Goal: Task Accomplishment & Management: Manage account settings

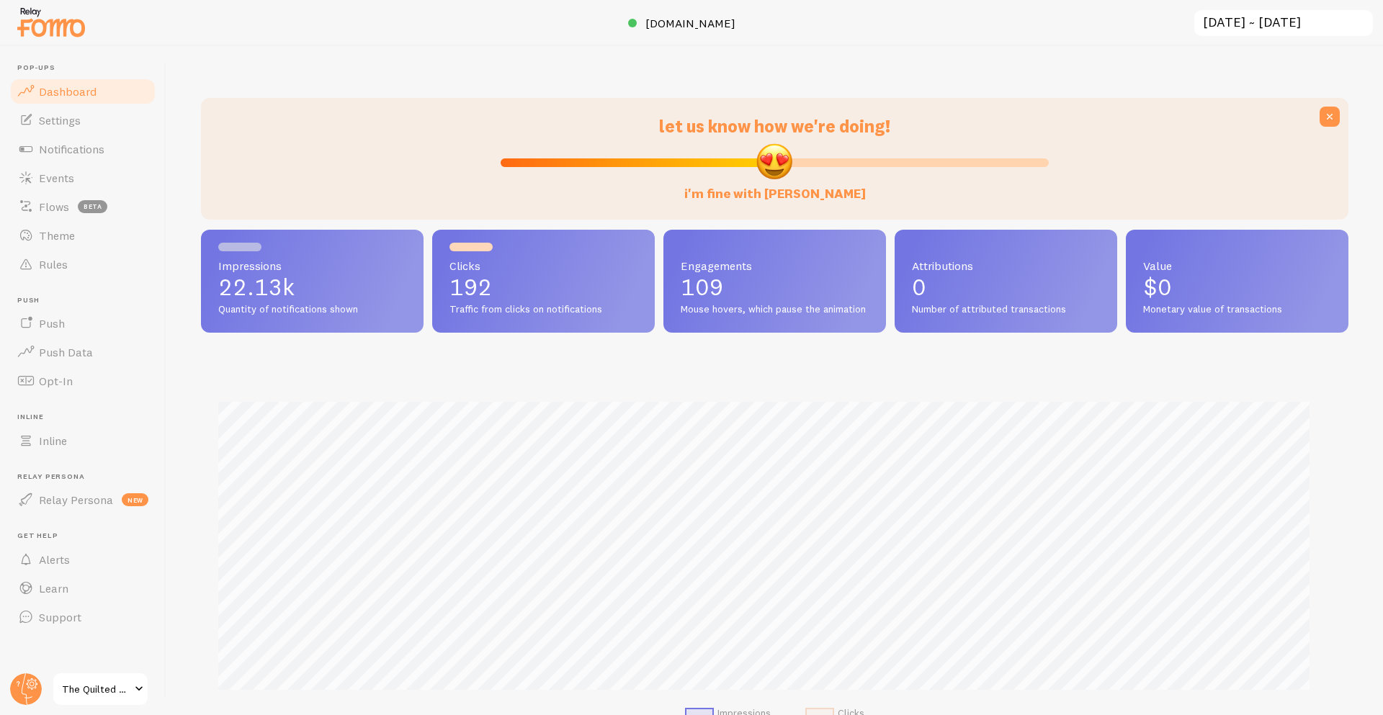
scroll to position [720101, 719343]
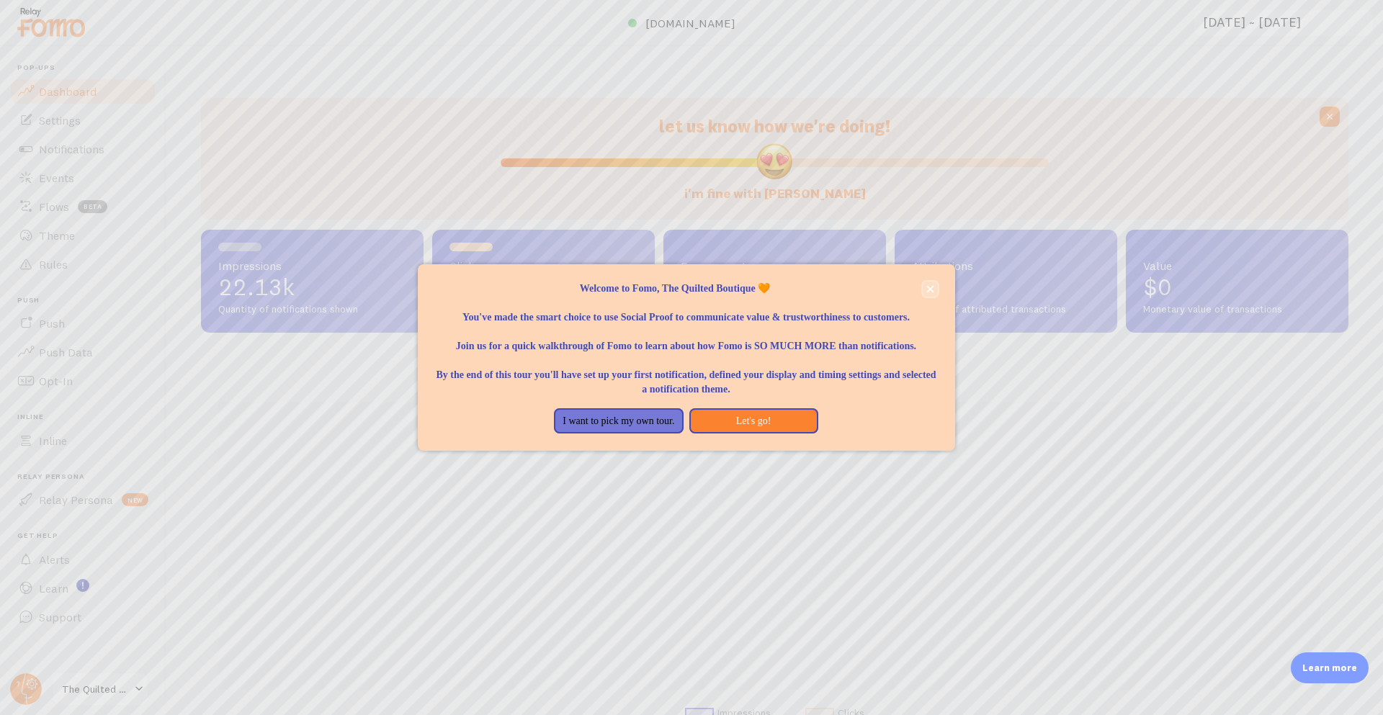
click at [934, 294] on button "close," at bounding box center [930, 289] width 15 height 15
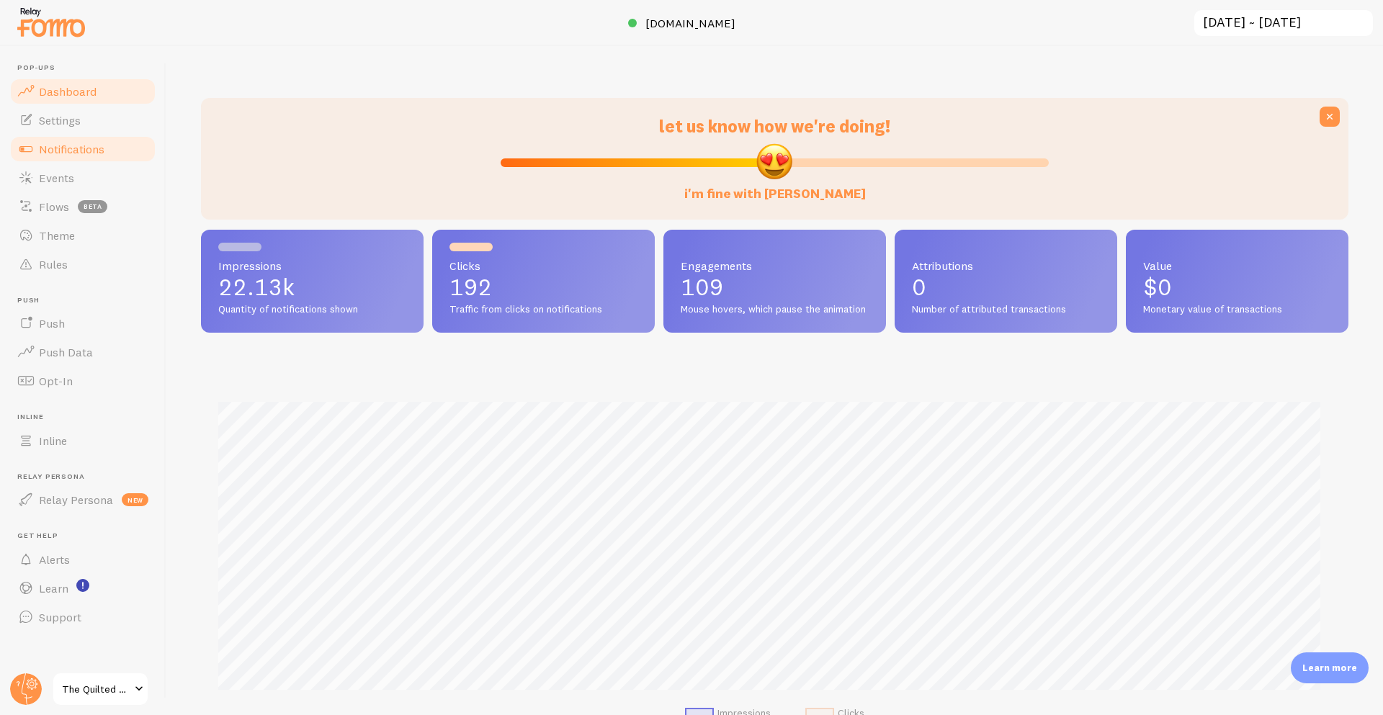
click at [43, 159] on link "Notifications" at bounding box center [83, 149] width 148 height 29
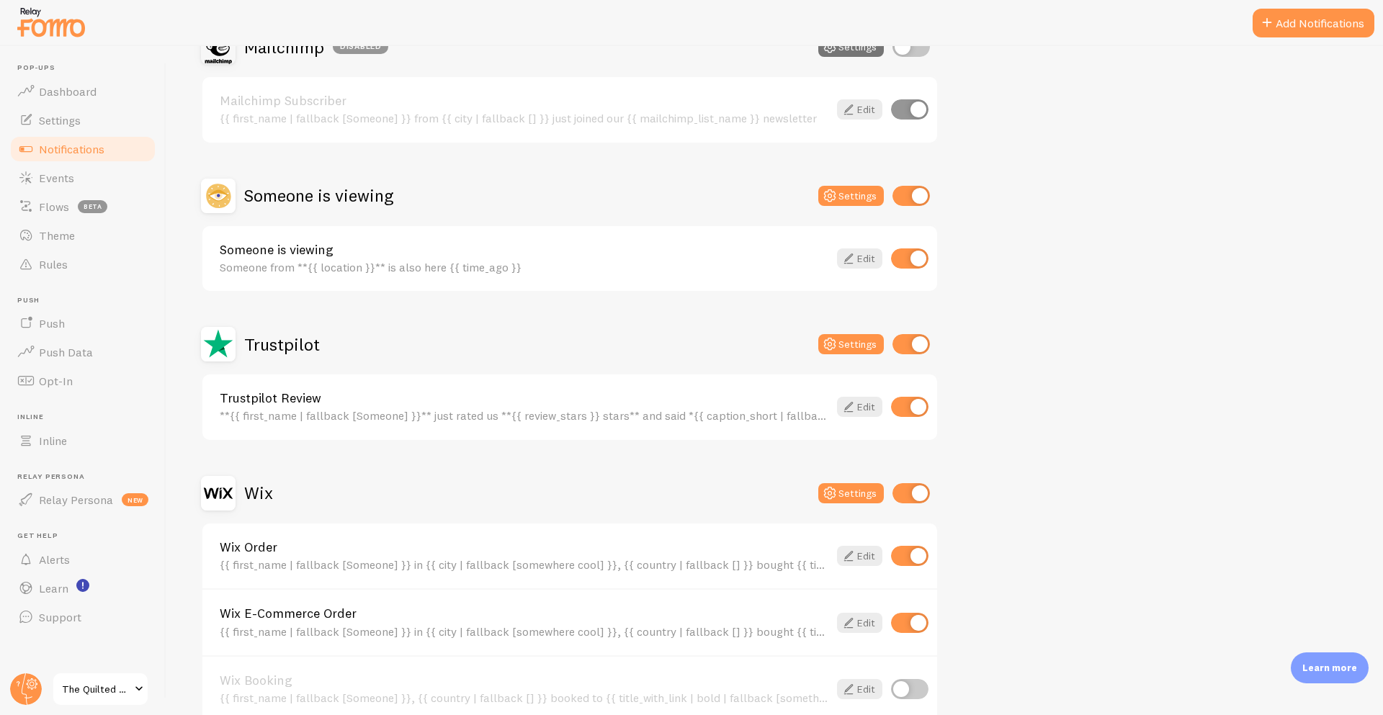
scroll to position [173, 0]
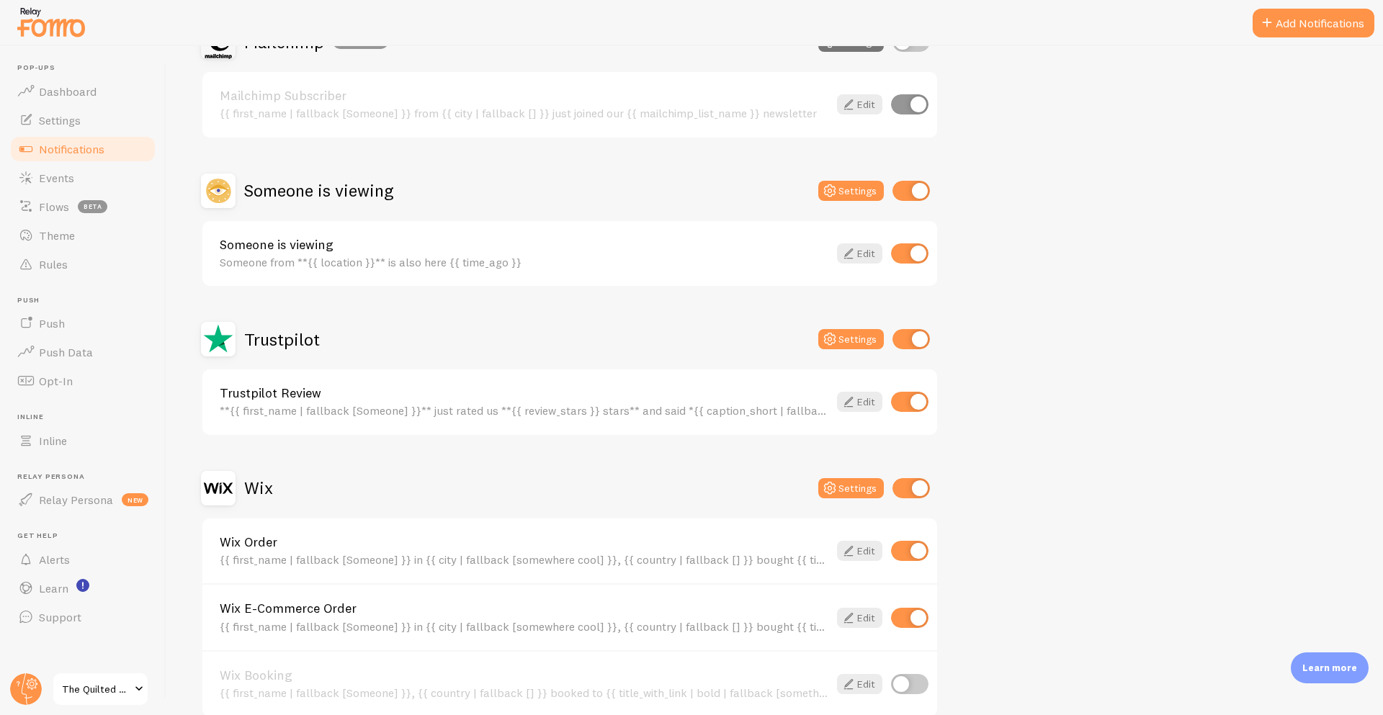
click at [265, 480] on h2 "Wix" at bounding box center [258, 488] width 29 height 22
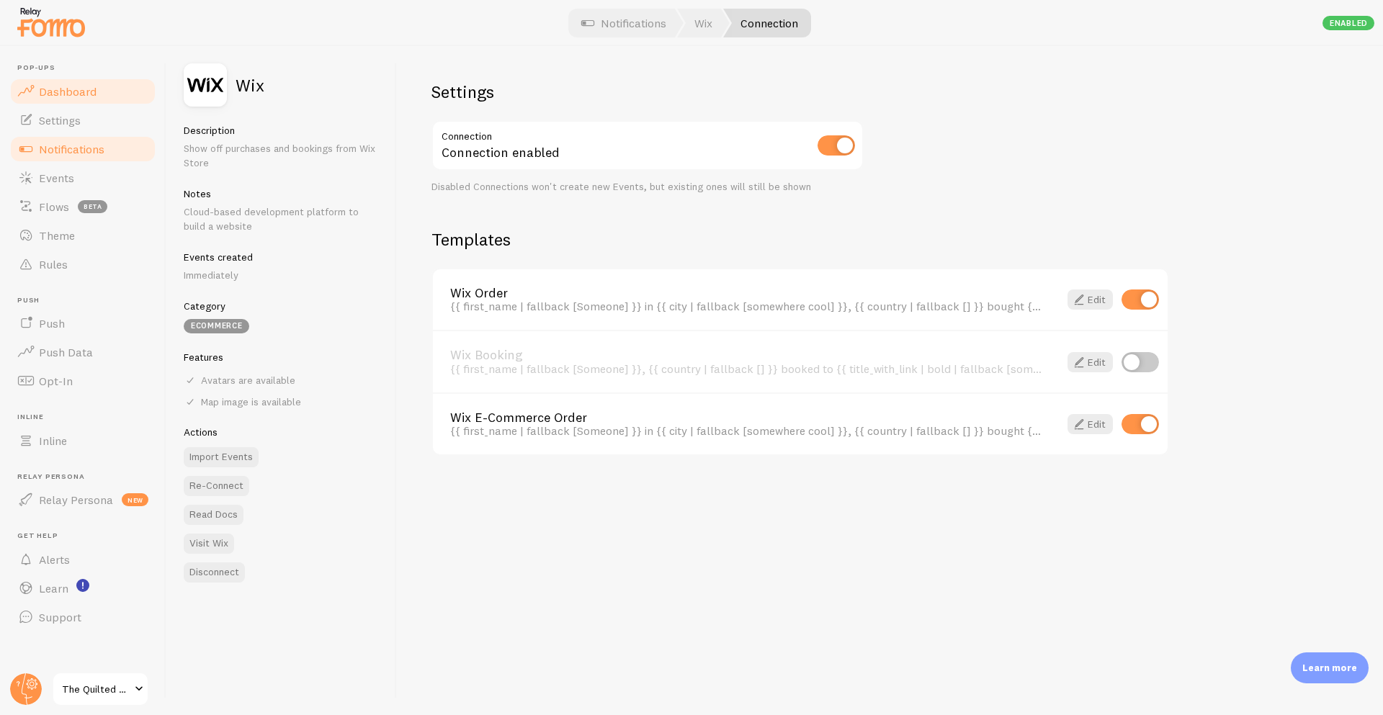
click at [45, 98] on link "Dashboard" at bounding box center [83, 91] width 148 height 29
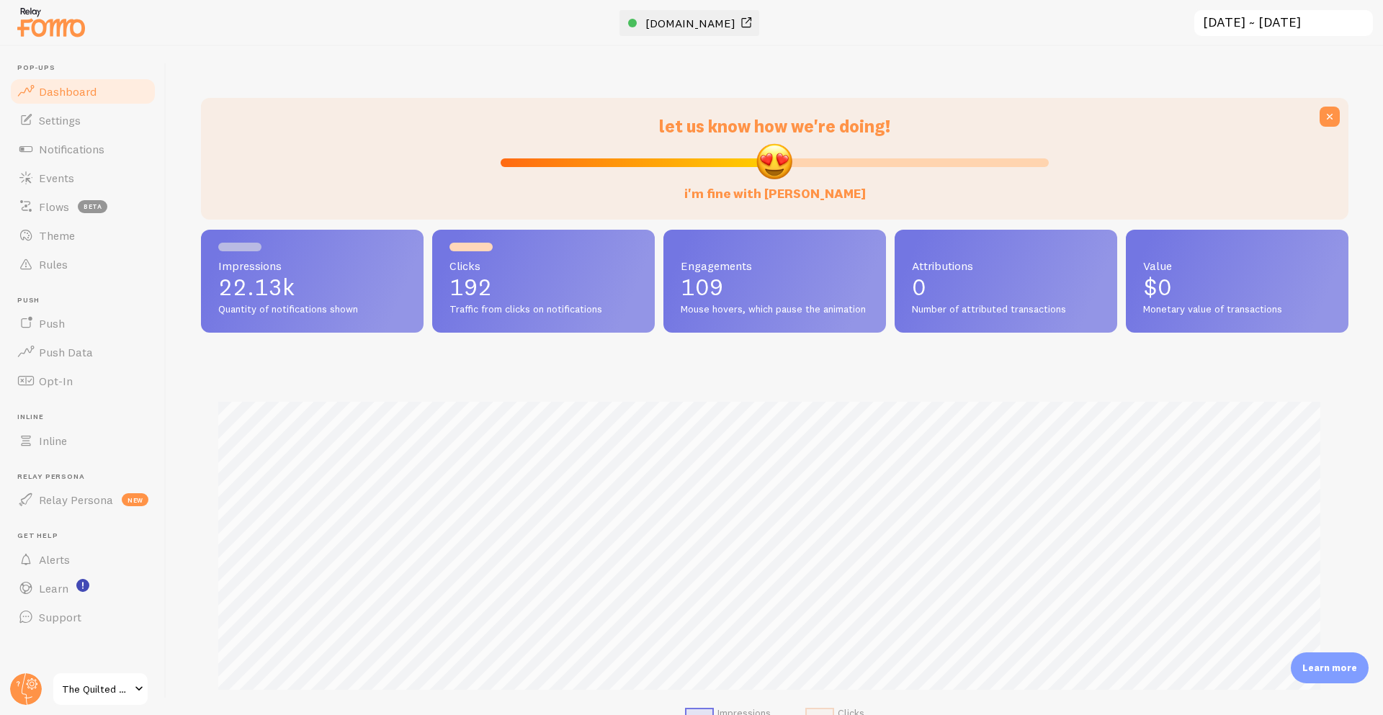
scroll to position [378, 1137]
click at [735, 26] on span "[DOMAIN_NAME]" at bounding box center [691, 23] width 90 height 14
click at [89, 177] on link "Events" at bounding box center [83, 178] width 148 height 29
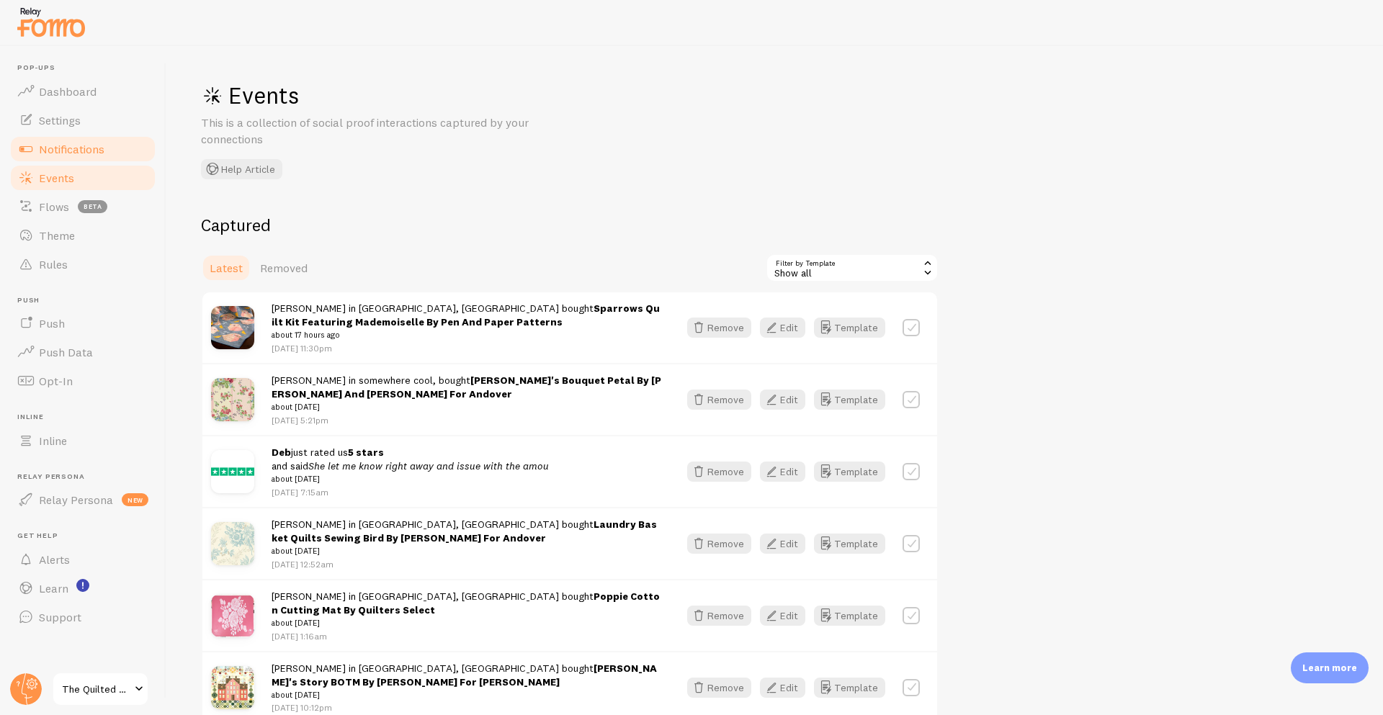
click at [104, 157] on link "Notifications" at bounding box center [83, 149] width 148 height 29
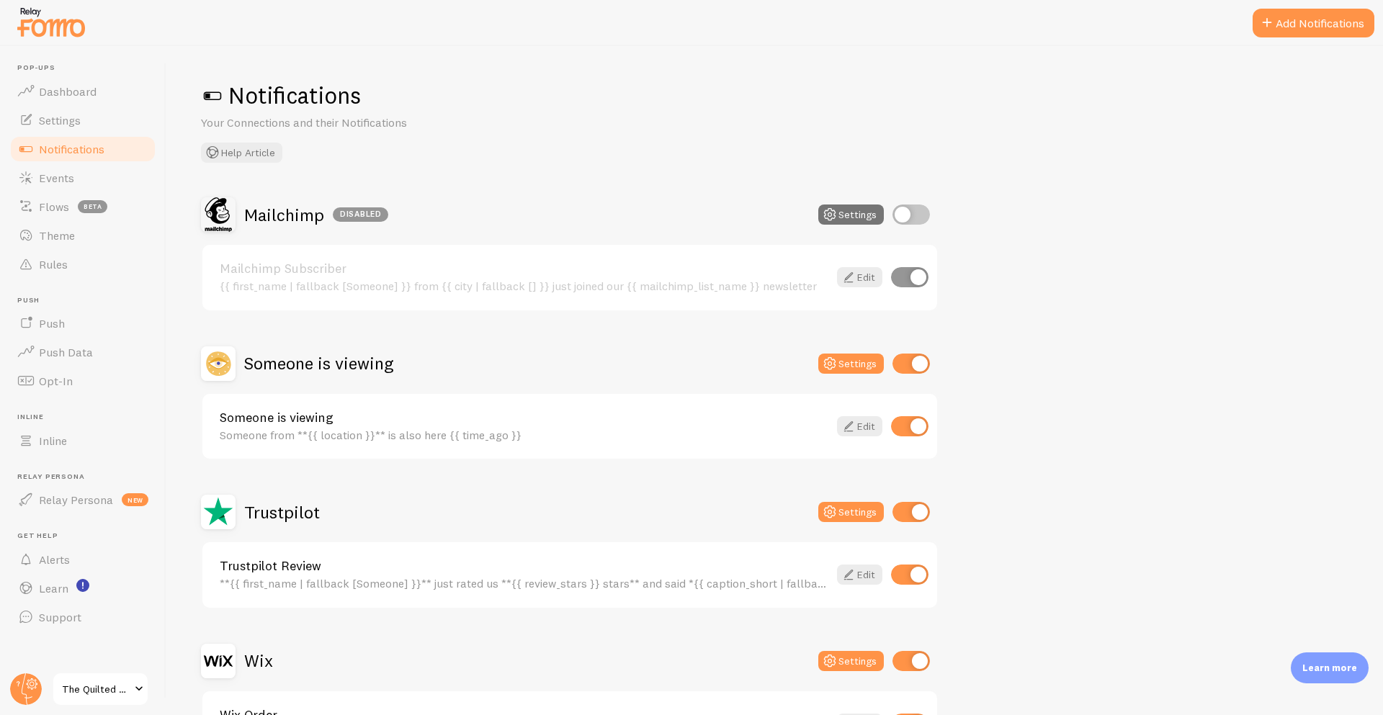
scroll to position [245, 0]
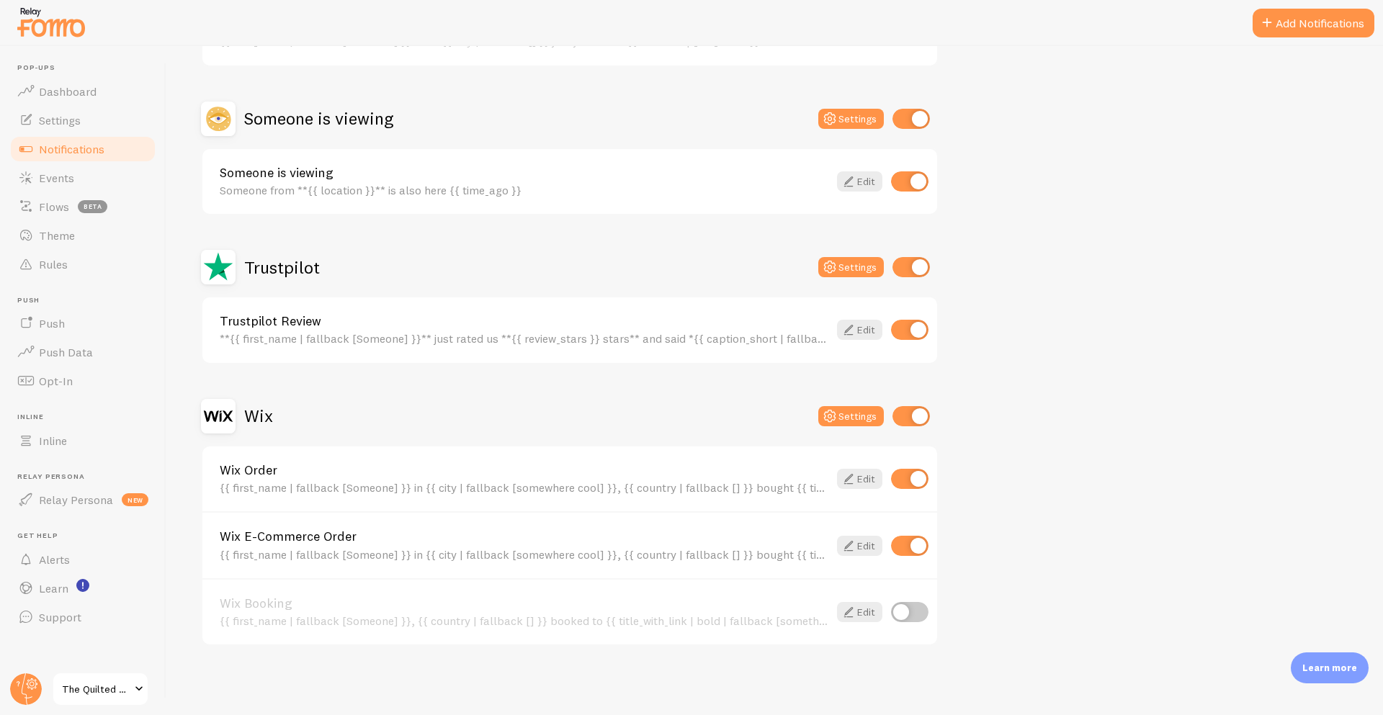
click at [512, 483] on div "{{ first_name | fallback [Someone] }} in {{ city | fallback [somewhere cool] }}…" at bounding box center [524, 487] width 609 height 13
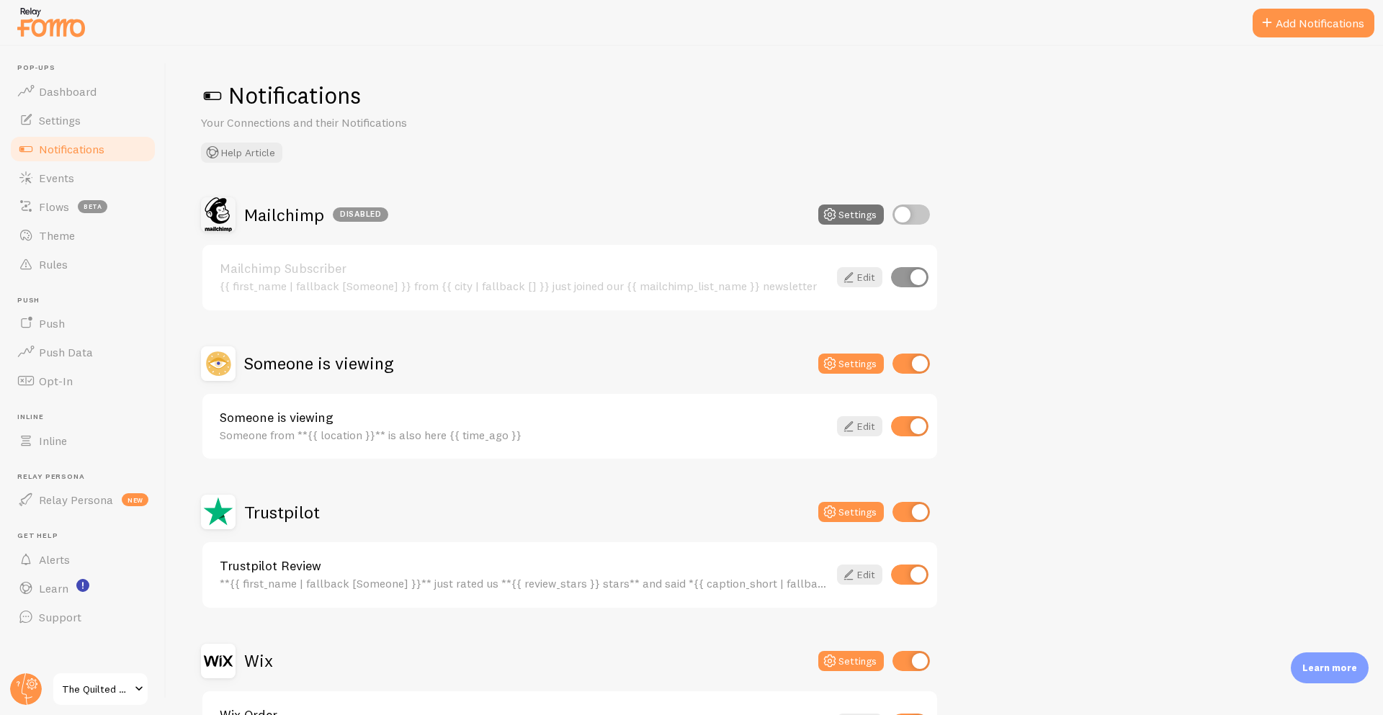
scroll to position [146, 0]
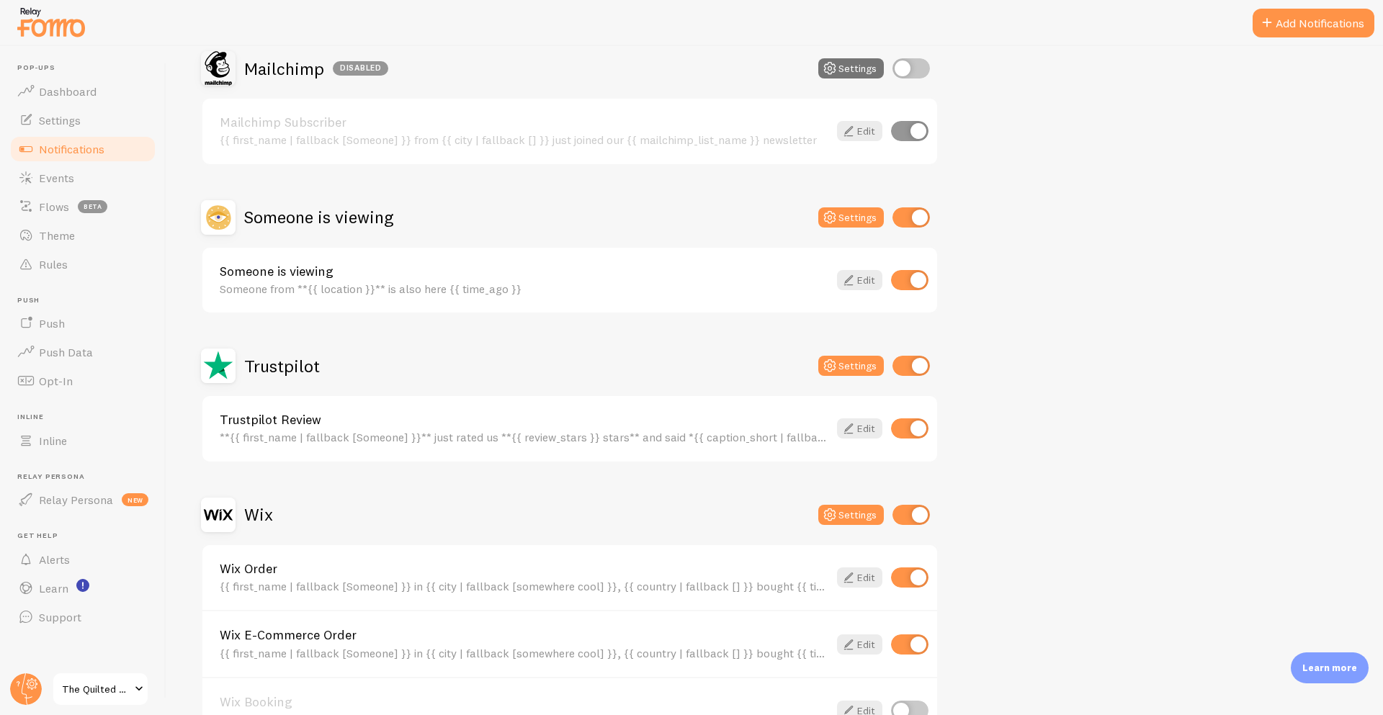
click at [241, 515] on div "Wix" at bounding box center [237, 515] width 72 height 35
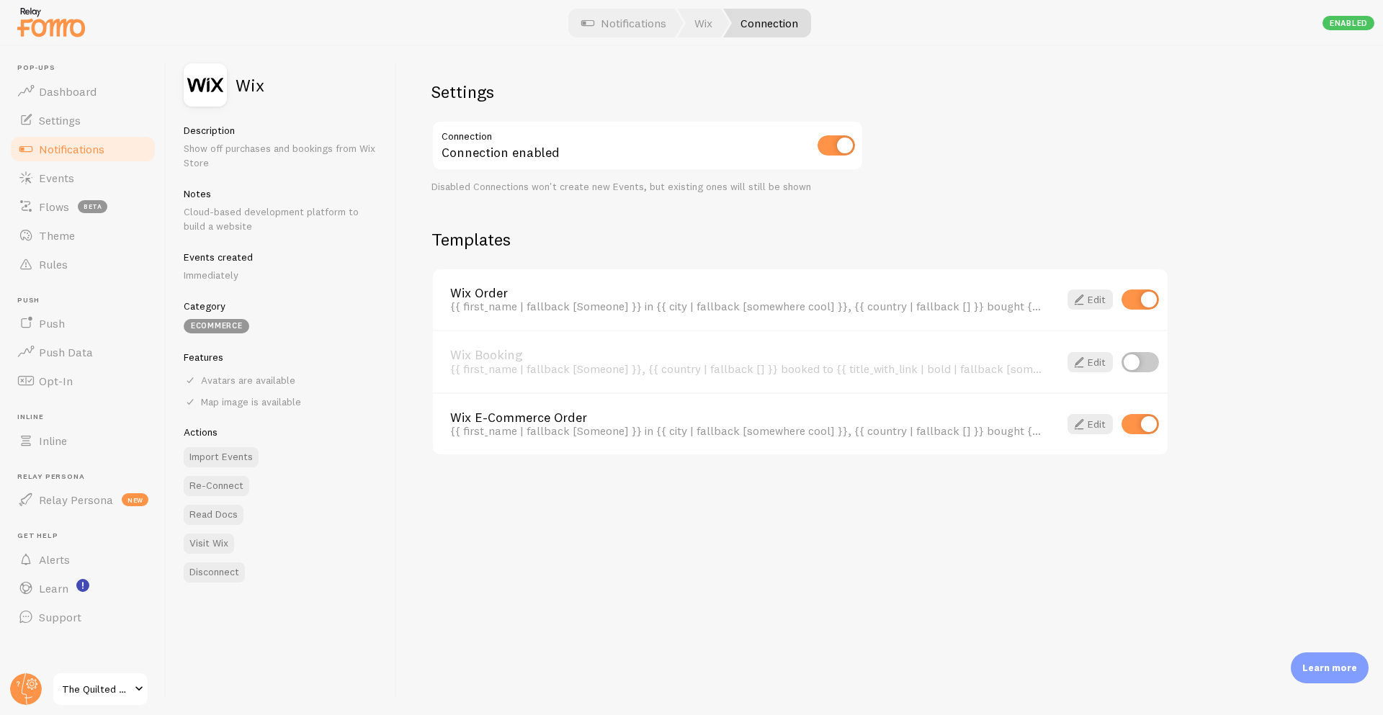
click at [484, 293] on link "Wix Order" at bounding box center [746, 293] width 592 height 13
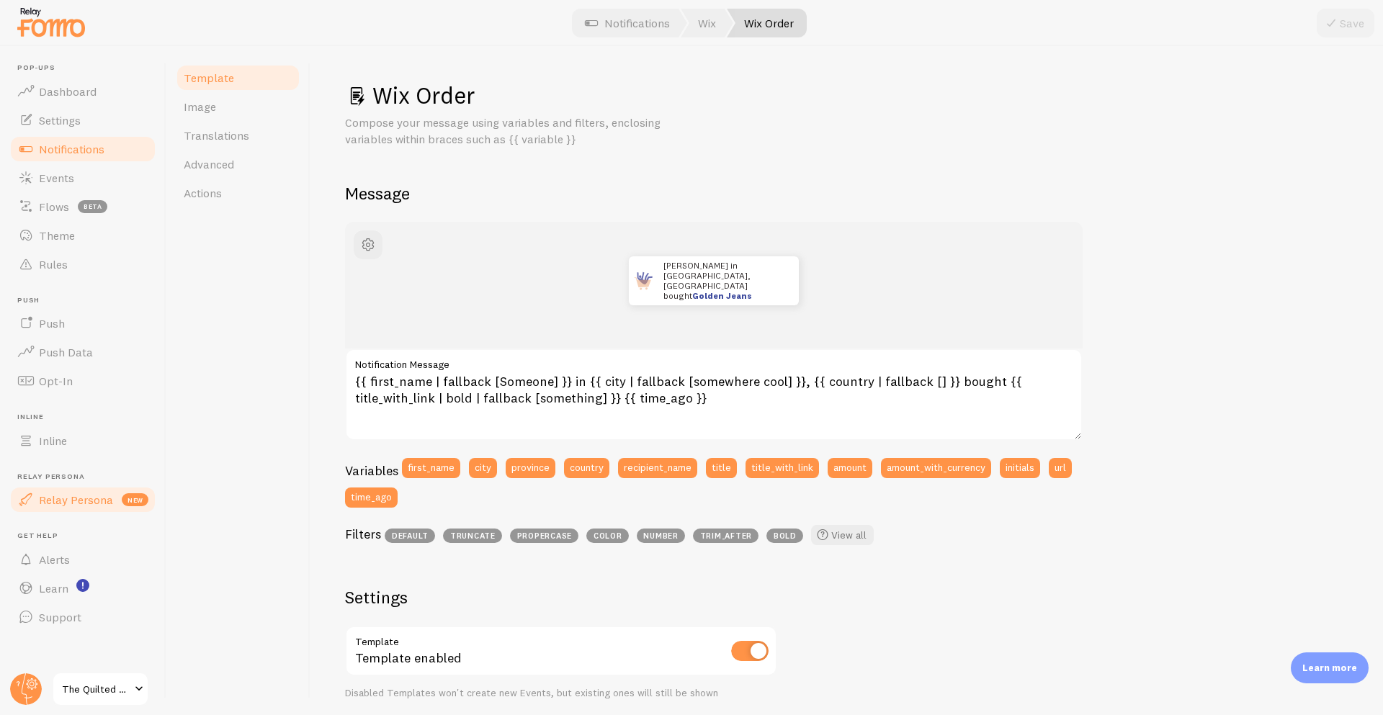
click at [106, 505] on span "Relay Persona" at bounding box center [76, 500] width 74 height 14
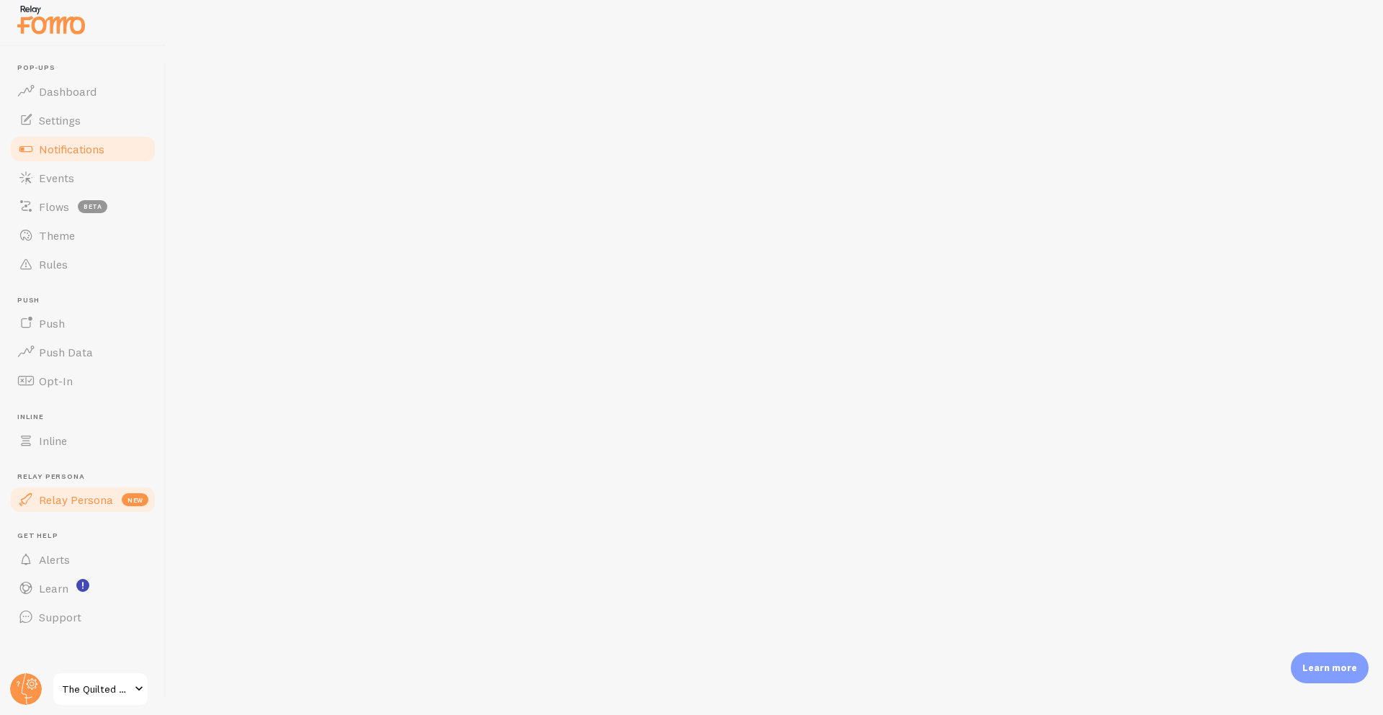
click at [23, 148] on span at bounding box center [25, 148] width 17 height 17
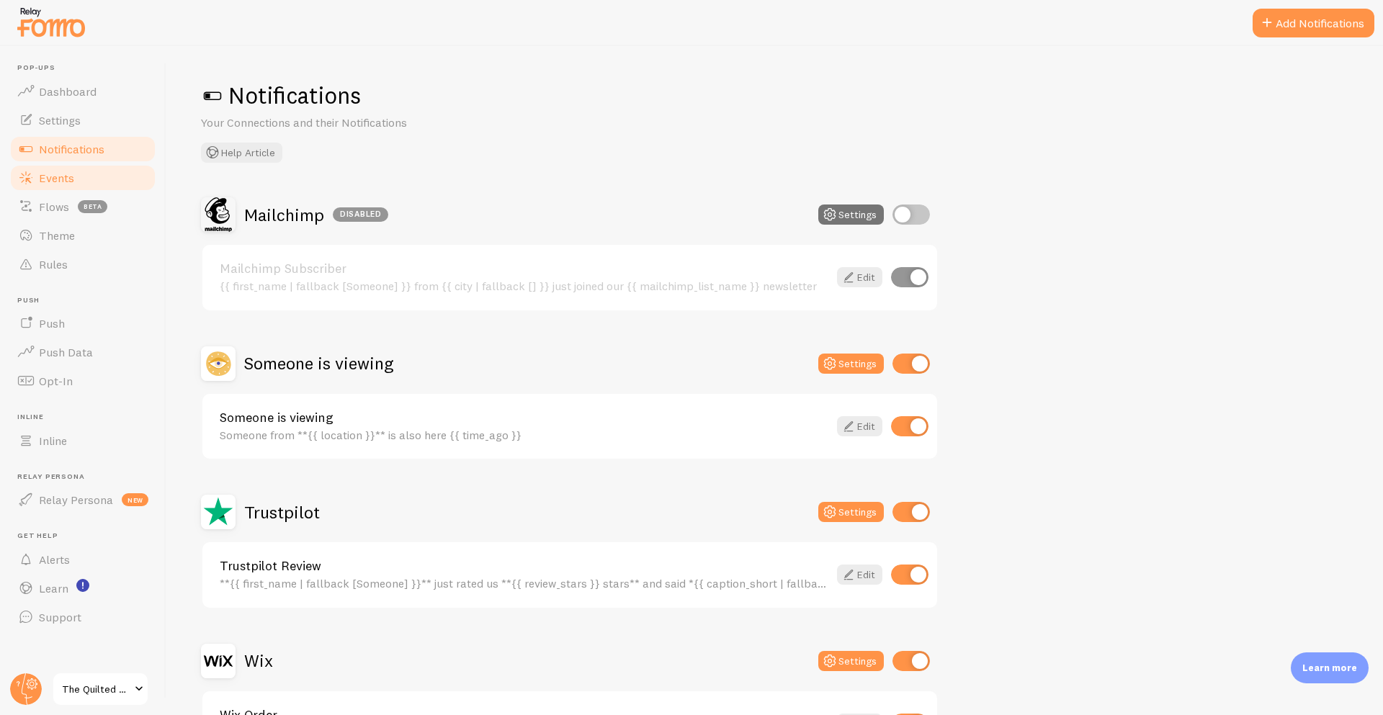
click at [116, 182] on link "Events" at bounding box center [83, 178] width 148 height 29
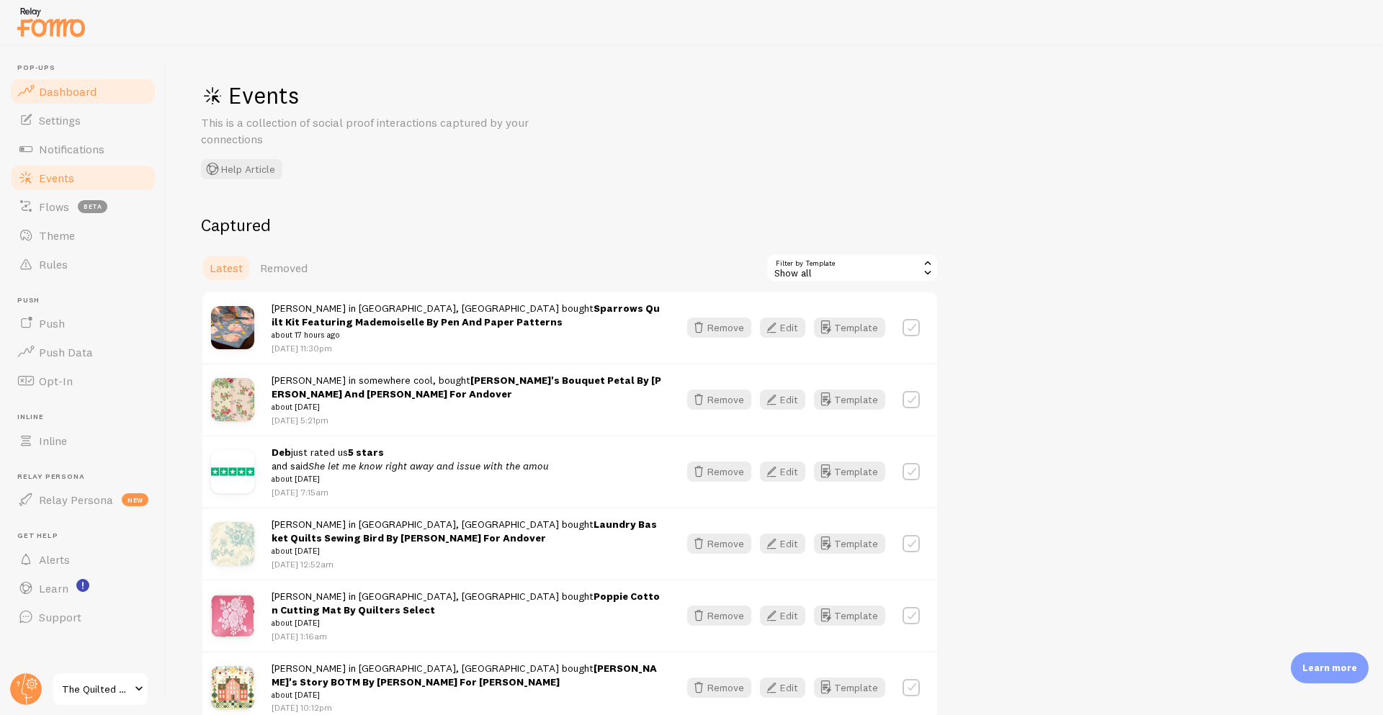
click at [57, 93] on span "Dashboard" at bounding box center [68, 91] width 58 height 14
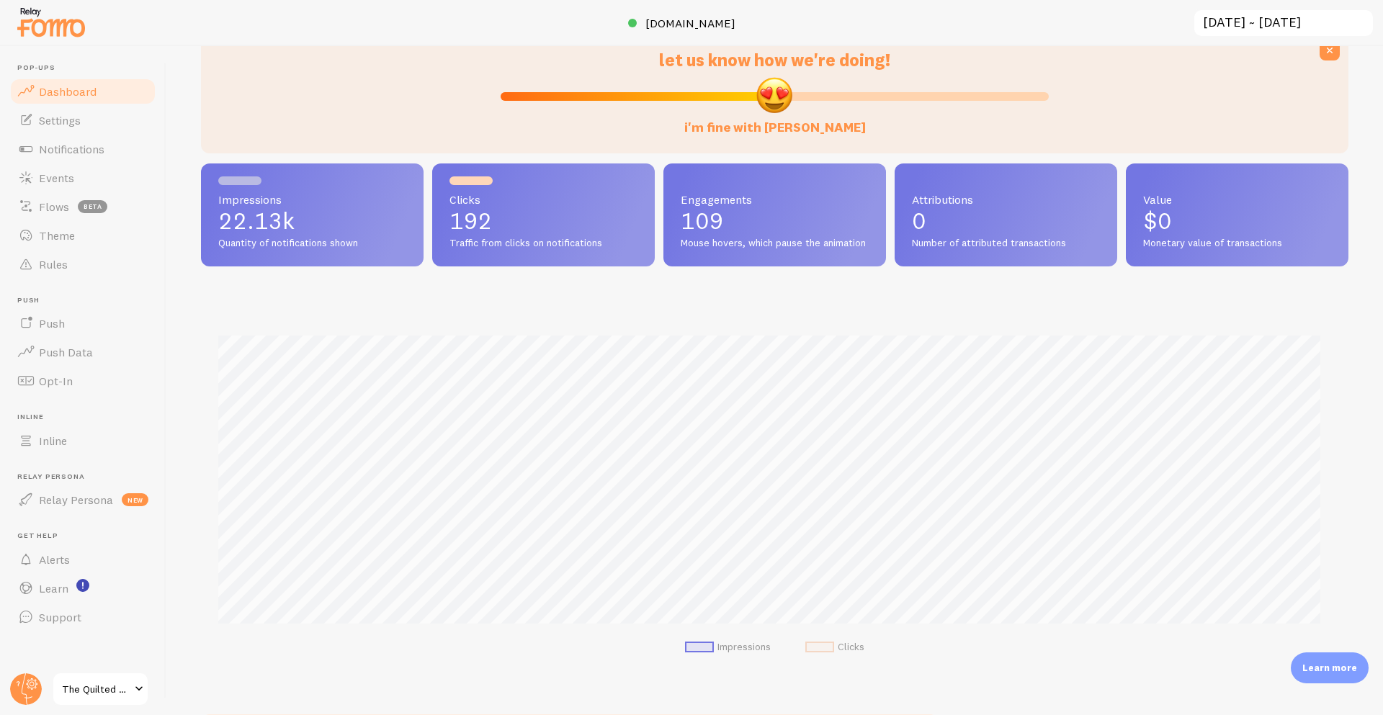
scroll to position [669, 0]
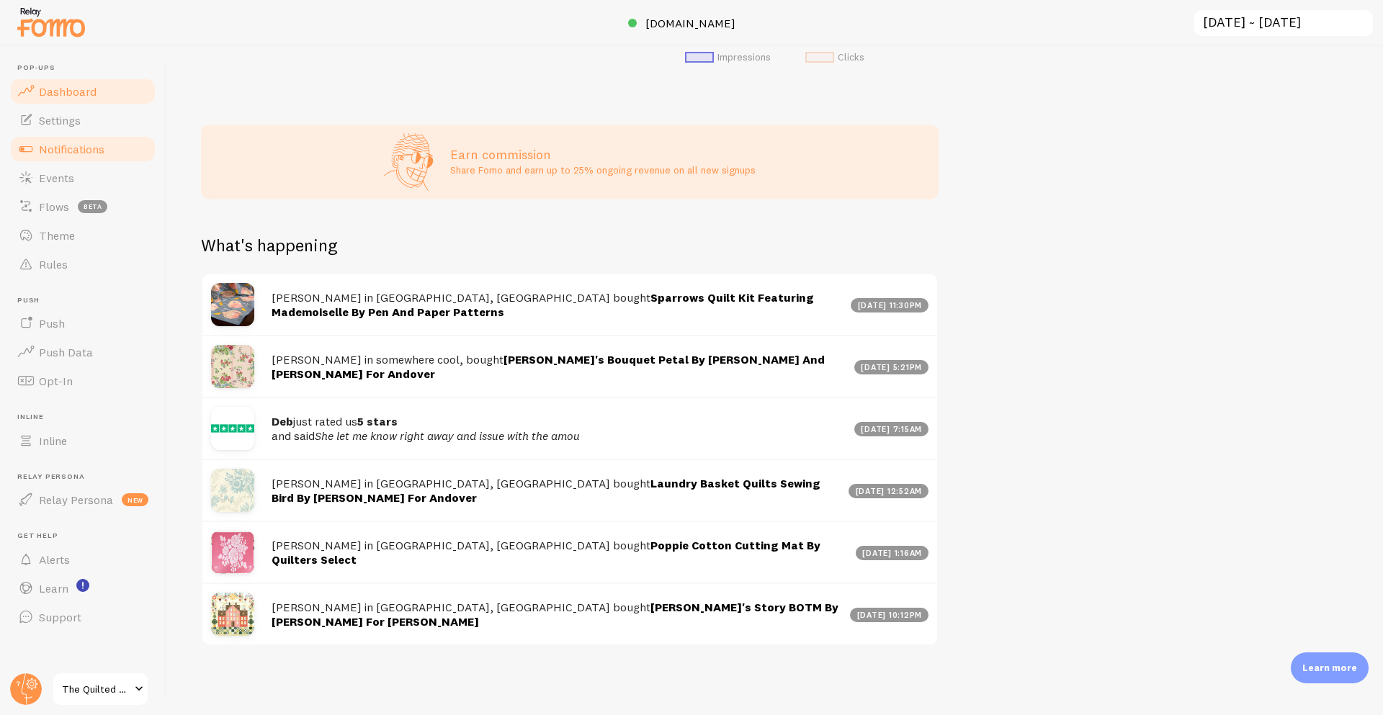
click at [149, 148] on link "Notifications" at bounding box center [83, 149] width 148 height 29
